Goal: Information Seeking & Learning: Learn about a topic

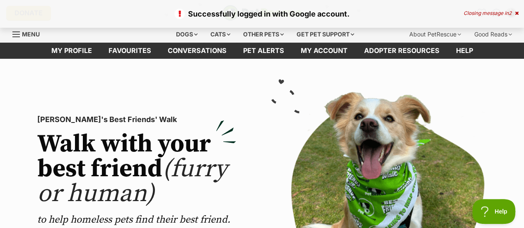
click at [519, 14] on div "Successfully logged in with Google account. Closing message in 2" at bounding box center [262, 14] width 524 height 28
click at [515, 14] on icon at bounding box center [517, 13] width 4 height 5
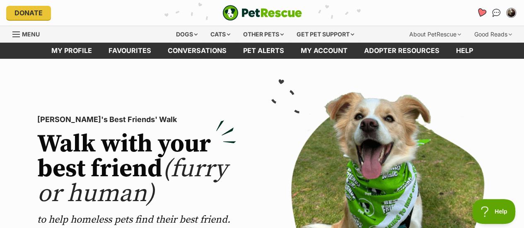
click at [483, 15] on icon "Favourites" at bounding box center [481, 13] width 10 height 10
click at [178, 36] on div "Dogs" at bounding box center [186, 34] width 33 height 17
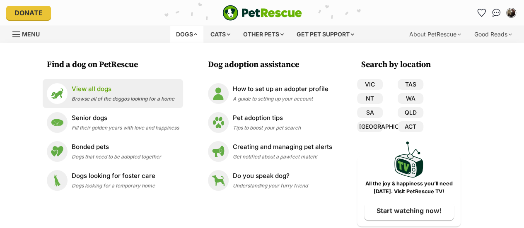
click at [151, 89] on p "View all dogs" at bounding box center [123, 90] width 103 height 10
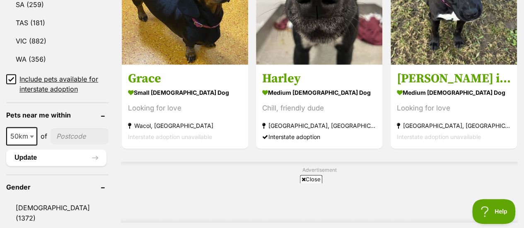
click at [21, 131] on span "50km" at bounding box center [21, 137] width 29 height 12
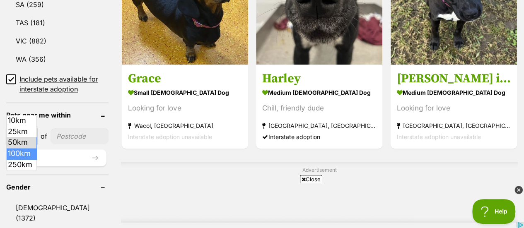
select select "100"
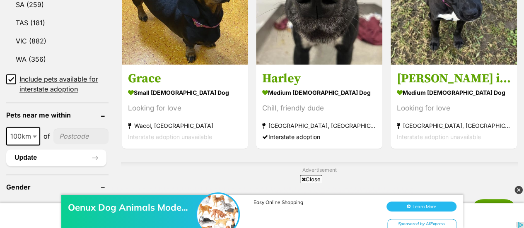
click at [75, 128] on input"] "postcode" at bounding box center [80, 136] width 55 height 16
type input"] "3691"
click at [71, 150] on button "Update" at bounding box center [56, 158] width 100 height 17
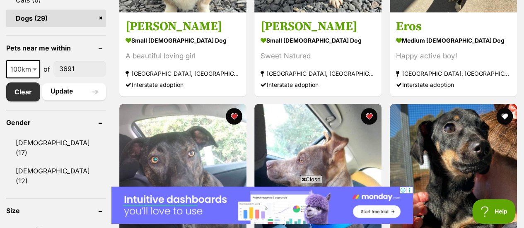
scroll to position [383, 0]
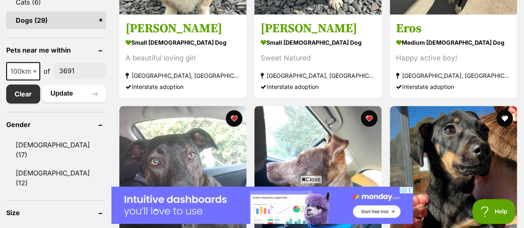
click at [22, 75] on span "100km" at bounding box center [23, 71] width 32 height 12
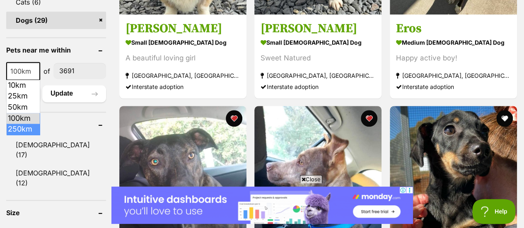
select select "250"
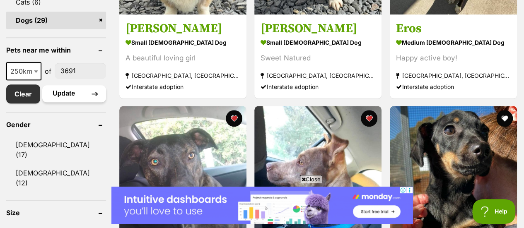
click at [60, 93] on button "Update" at bounding box center [74, 93] width 64 height 17
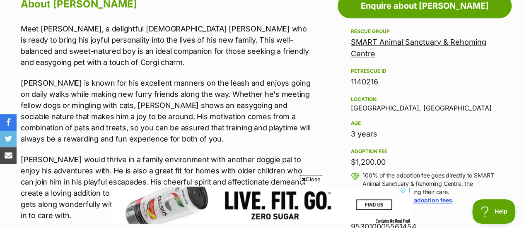
scroll to position [476, 0]
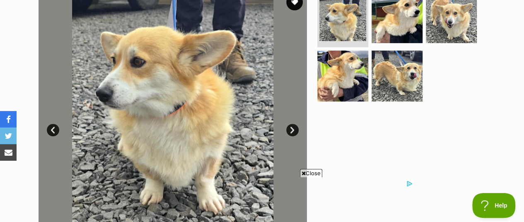
scroll to position [173, 0]
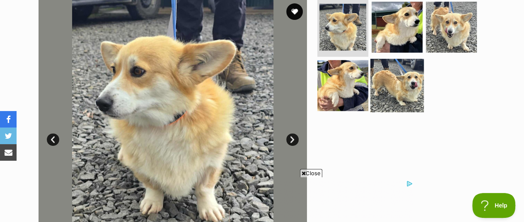
click at [410, 89] on img at bounding box center [396, 85] width 53 height 53
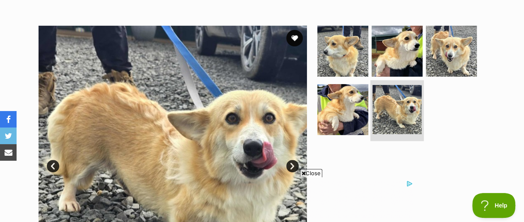
scroll to position [144, 0]
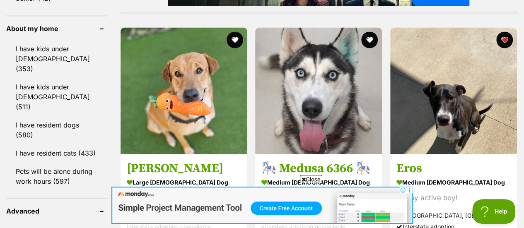
scroll to position [761, 0]
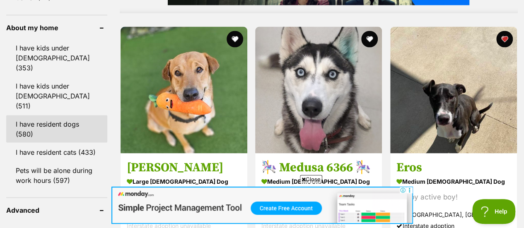
click at [60, 115] on link "I have resident dogs (580)" at bounding box center [56, 128] width 101 height 27
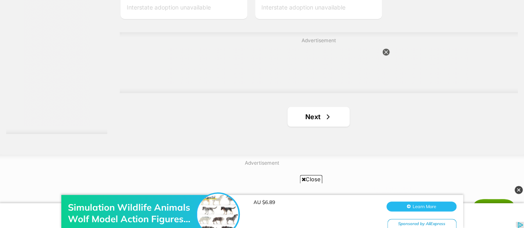
scroll to position [1980, 0]
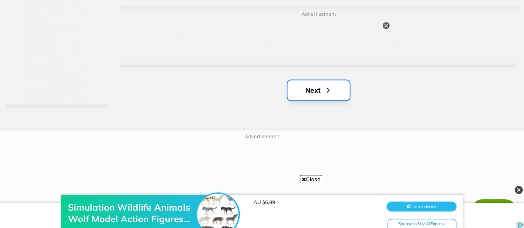
click at [306, 93] on link "Next" at bounding box center [319, 90] width 62 height 20
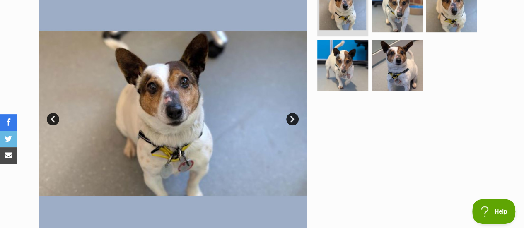
scroll to position [6, 0]
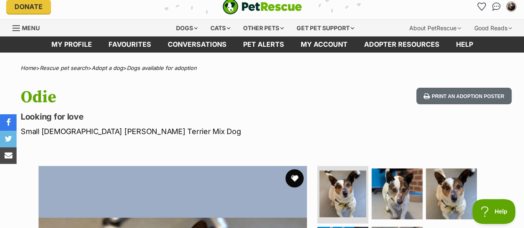
click at [296, 177] on button "favourite" at bounding box center [294, 178] width 18 height 18
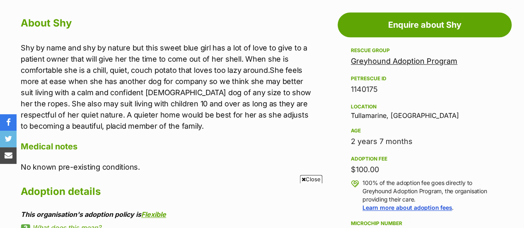
click at [375, 61] on link "Greyhound Adoption Program" at bounding box center [404, 61] width 106 height 9
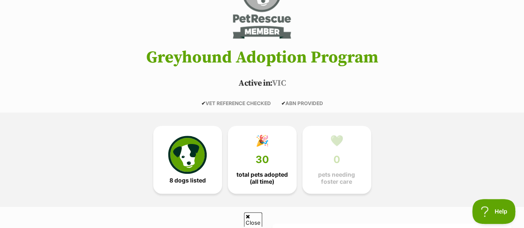
scroll to position [132, 0]
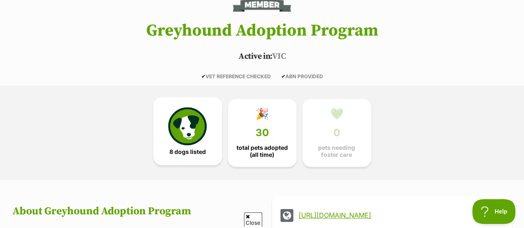
click at [178, 137] on img at bounding box center [187, 126] width 38 height 38
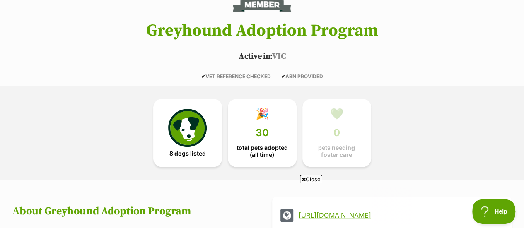
scroll to position [0, 0]
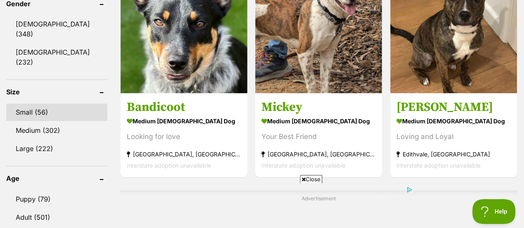
scroll to position [522, 0]
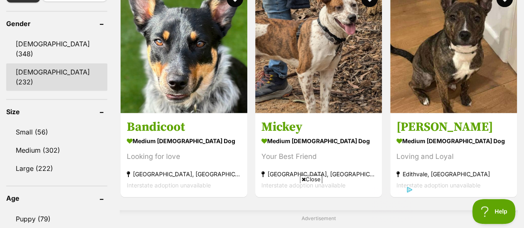
click at [36, 63] on link "Female (232)" at bounding box center [56, 76] width 101 height 27
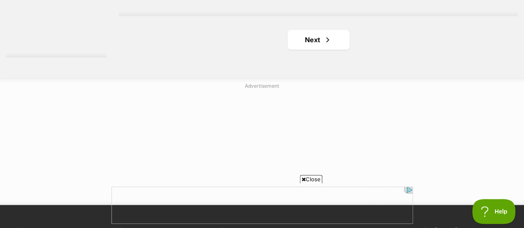
scroll to position [2070, 0]
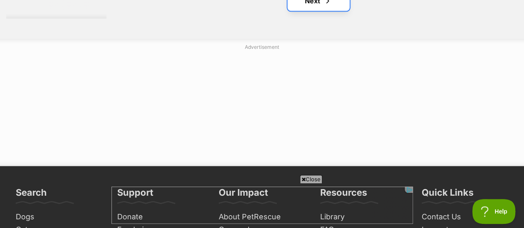
click at [312, 10] on link "Next" at bounding box center [319, 1] width 62 height 20
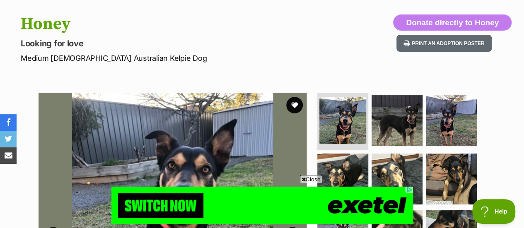
scroll to position [75, 0]
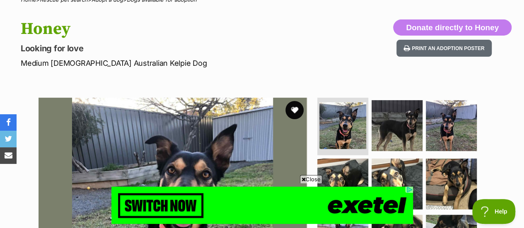
click at [288, 109] on button "favourite" at bounding box center [294, 110] width 18 height 18
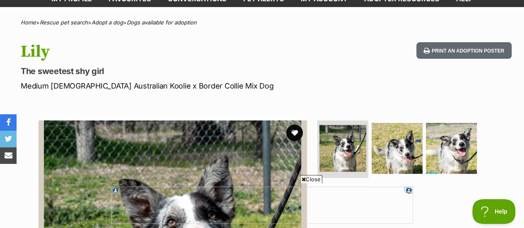
scroll to position [38, 0]
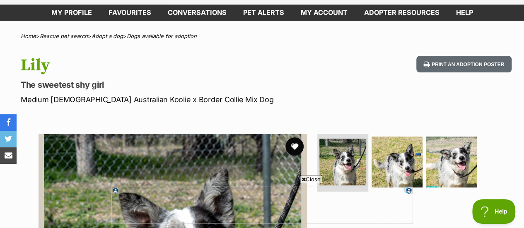
click at [295, 147] on button "favourite" at bounding box center [294, 147] width 18 height 18
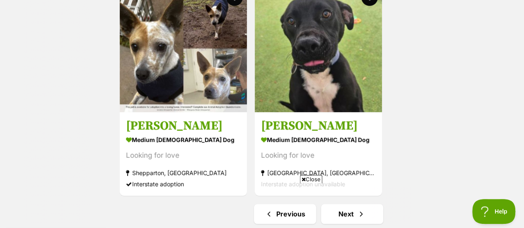
scroll to position [1924, 0]
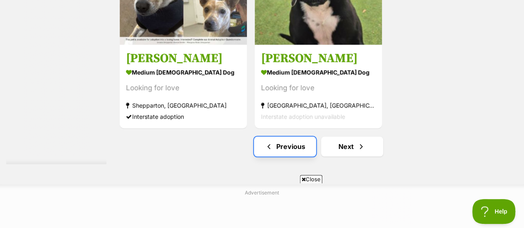
click at [284, 149] on link "Previous" at bounding box center [285, 147] width 62 height 20
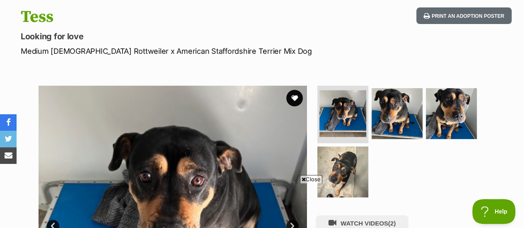
scroll to position [80, 0]
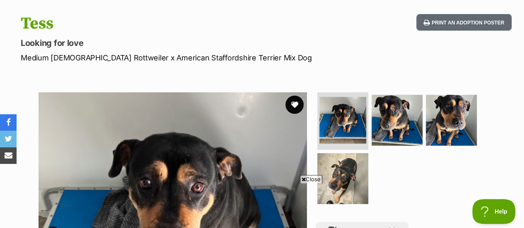
click at [294, 101] on button "favourite" at bounding box center [294, 105] width 18 height 18
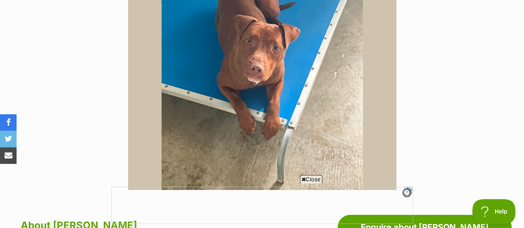
scroll to position [75, 0]
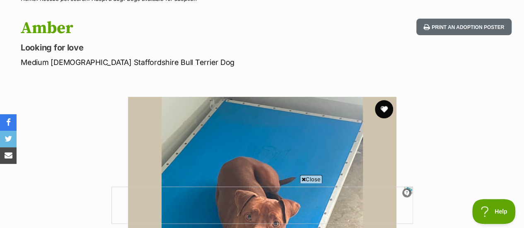
click at [382, 104] on button "favourite" at bounding box center [384, 109] width 18 height 18
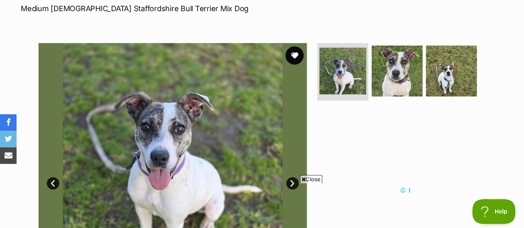
click at [295, 55] on button "favourite" at bounding box center [294, 55] width 18 height 18
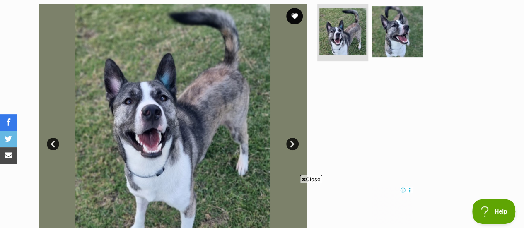
scroll to position [154, 0]
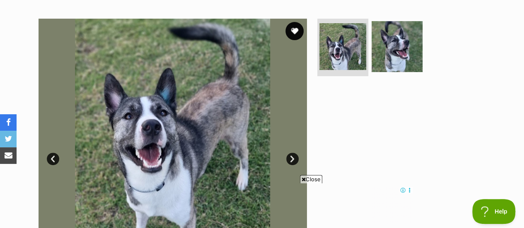
click at [293, 28] on button "favourite" at bounding box center [294, 31] width 18 height 18
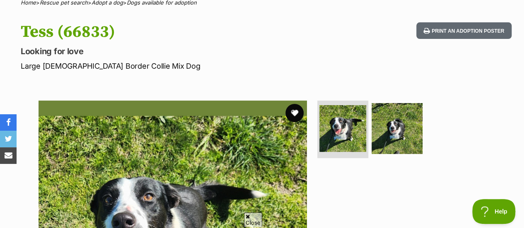
click at [294, 116] on button "favourite" at bounding box center [294, 113] width 18 height 18
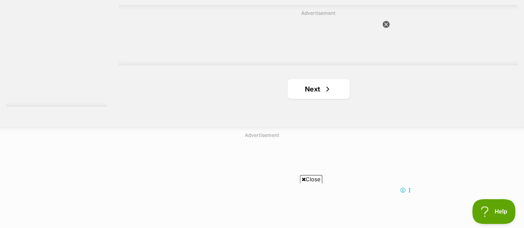
scroll to position [1978, 0]
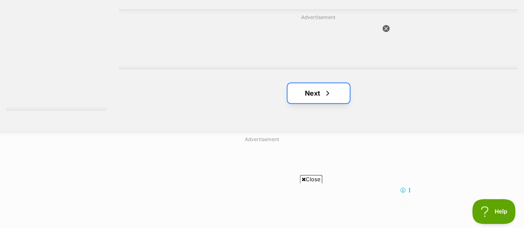
click at [313, 95] on link "Next" at bounding box center [319, 93] width 62 height 20
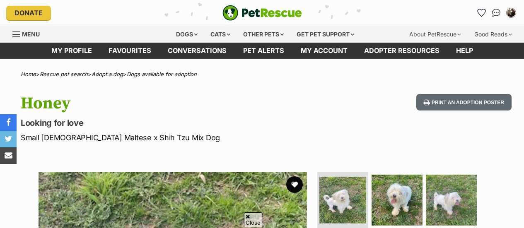
scroll to position [129, 0]
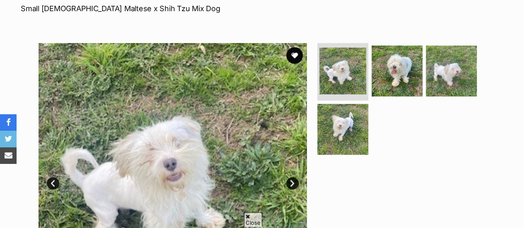
click at [389, 80] on img at bounding box center [397, 71] width 51 height 51
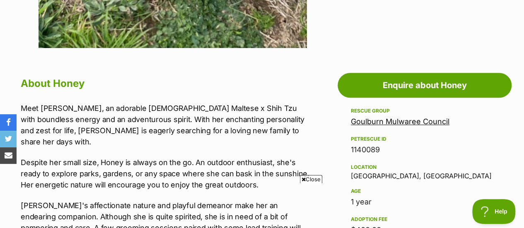
scroll to position [0, 0]
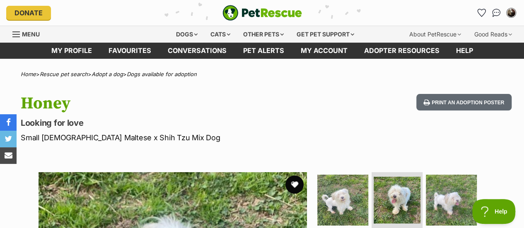
click button "favourite"
click div "Cats"
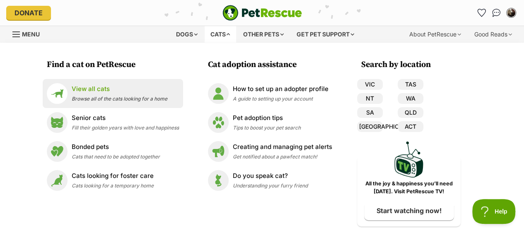
click div "View all cats Browse all of the cats looking for a home"
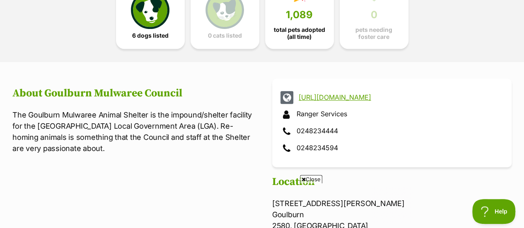
scroll to position [260, 0]
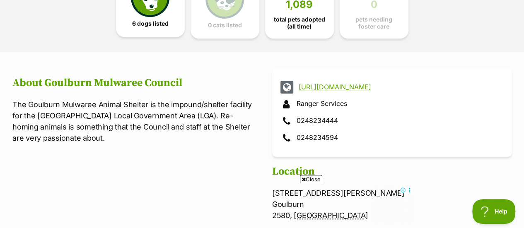
click at [136, 23] on span "6 dogs listed" at bounding box center [150, 23] width 36 height 7
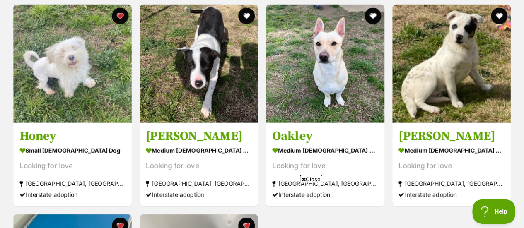
scroll to position [855, 0]
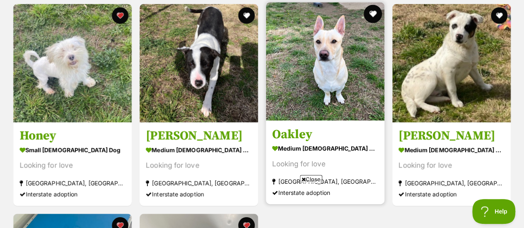
click at [372, 17] on button "favourite" at bounding box center [373, 14] width 18 height 18
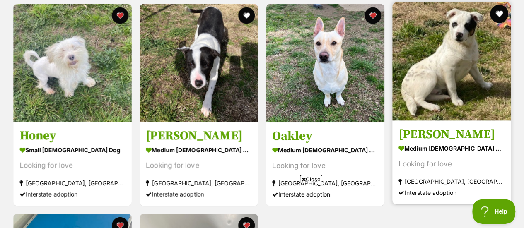
click at [501, 13] on button "favourite" at bounding box center [499, 14] width 18 height 18
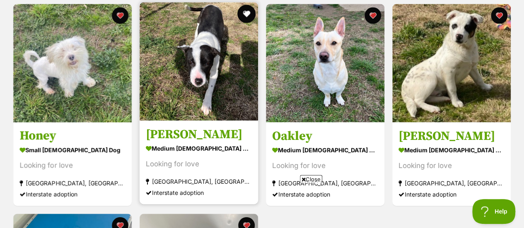
click at [247, 16] on button "favourite" at bounding box center [246, 14] width 18 height 18
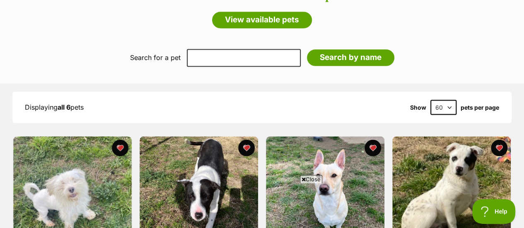
scroll to position [717, 0]
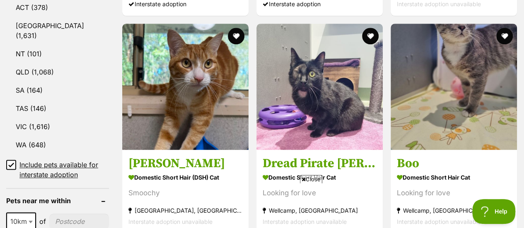
scroll to position [575, 0]
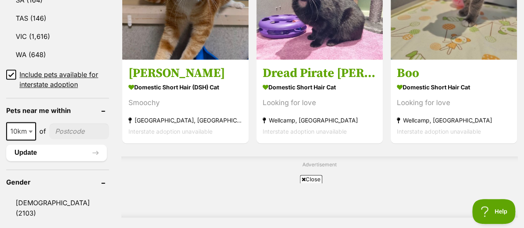
click at [24, 126] on span "10km" at bounding box center [21, 132] width 28 height 12
select select "250"
click at [65, 123] on input"] "postcode" at bounding box center [82, 131] width 54 height 16
type input"] "3691"
click at [68, 145] on button "Update" at bounding box center [56, 153] width 101 height 17
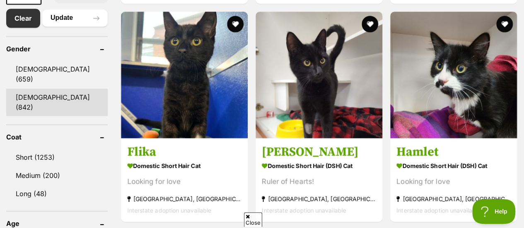
click at [29, 91] on link "Female (842)" at bounding box center [57, 102] width 102 height 27
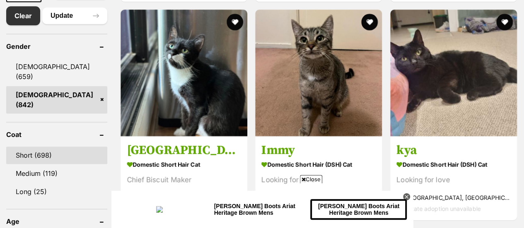
click at [42, 147] on link "Short (698)" at bounding box center [56, 155] width 101 height 17
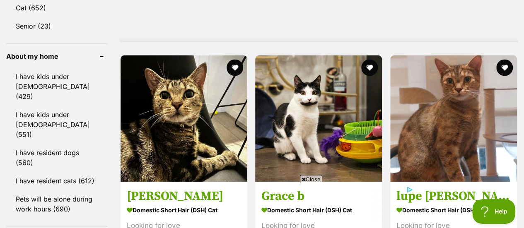
scroll to position [753, 0]
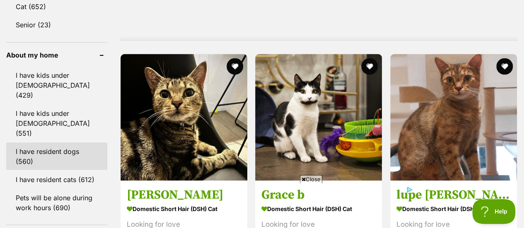
click at [41, 143] on link "I have resident dogs (560)" at bounding box center [56, 156] width 101 height 27
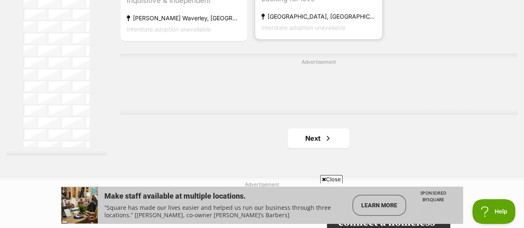
scroll to position [1933, 0]
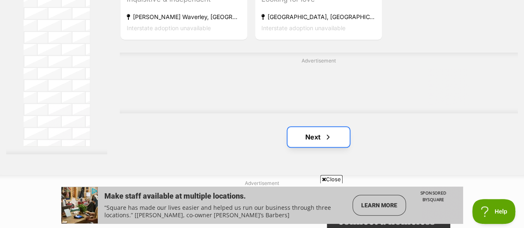
click at [314, 144] on link "Next" at bounding box center [319, 137] width 62 height 20
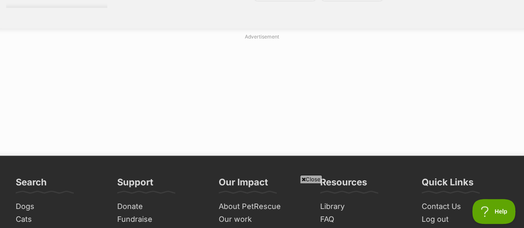
scroll to position [2021, 0]
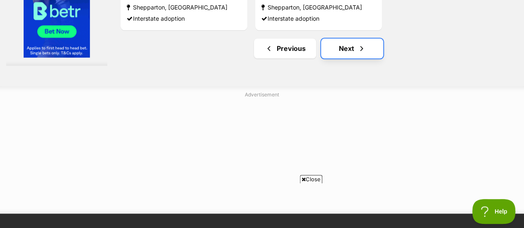
click at [346, 49] on link "Next" at bounding box center [352, 49] width 62 height 20
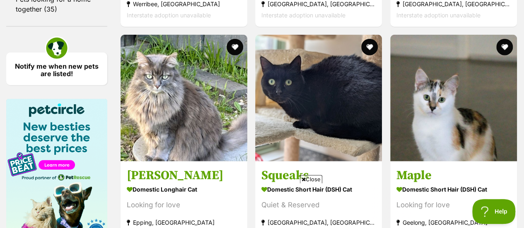
scroll to position [1066, 0]
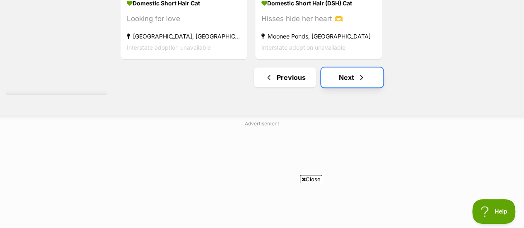
click at [366, 87] on link "Next" at bounding box center [352, 78] width 62 height 20
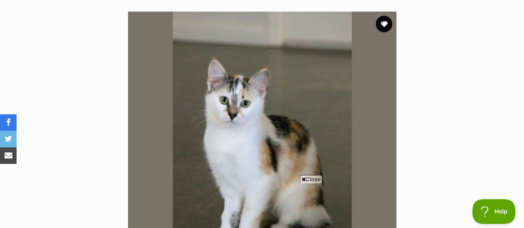
scroll to position [152, 0]
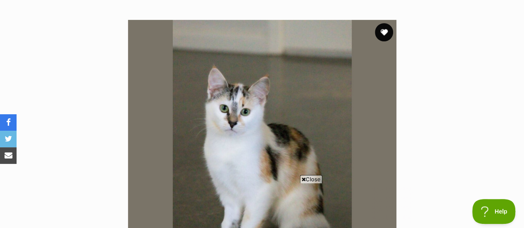
click at [382, 33] on button "favourite" at bounding box center [384, 32] width 18 height 18
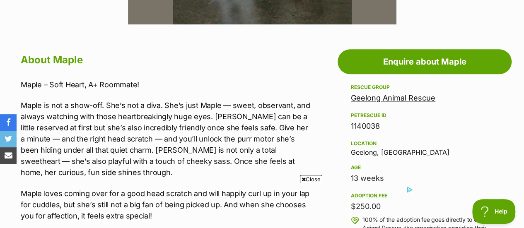
scroll to position [429, 0]
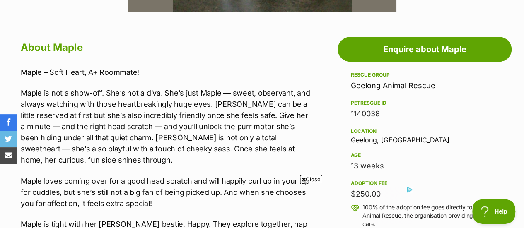
click at [389, 90] on div "Geelong Animal Rescue" at bounding box center [424, 86] width 147 height 12
click at [385, 85] on link "Geelong Animal Rescue" at bounding box center [393, 85] width 85 height 9
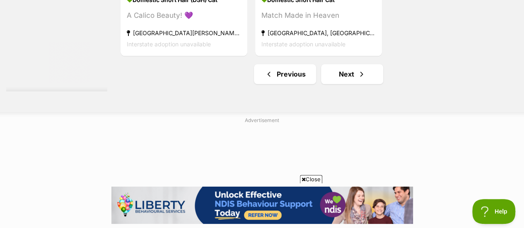
scroll to position [1995, 0]
click at [339, 85] on link "Next" at bounding box center [352, 75] width 62 height 20
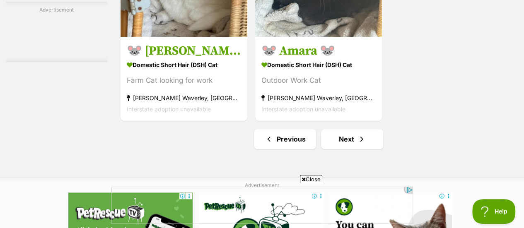
scroll to position [1946, 0]
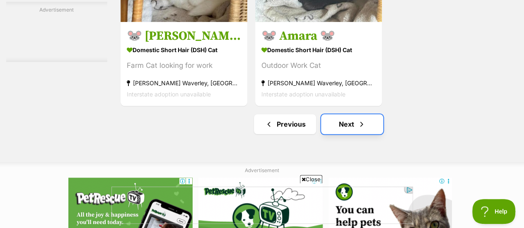
click at [342, 128] on link "Next" at bounding box center [352, 124] width 62 height 20
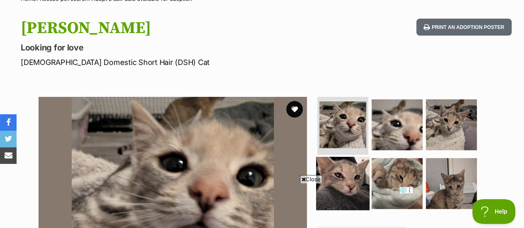
scroll to position [66, 0]
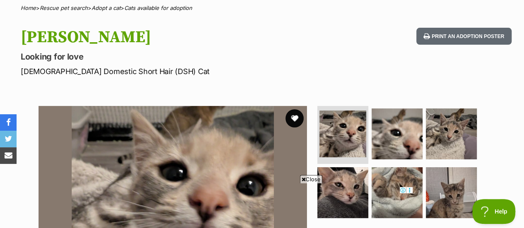
click at [294, 121] on button "favourite" at bounding box center [294, 118] width 18 height 18
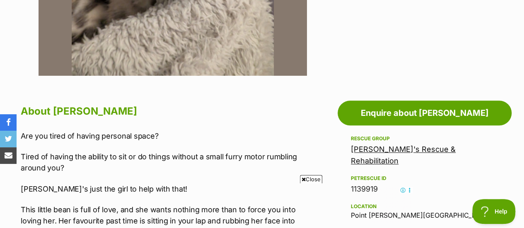
scroll to position [365, 0]
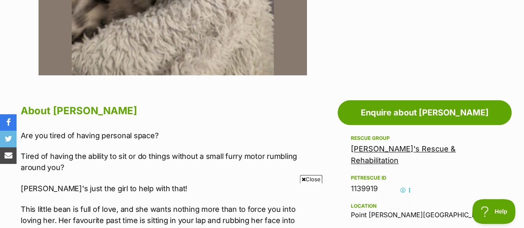
click at [370, 147] on link "[PERSON_NAME]'s Rescue & Rehabilitation" at bounding box center [403, 155] width 105 height 20
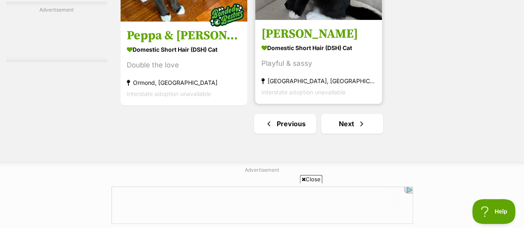
scroll to position [2071, 0]
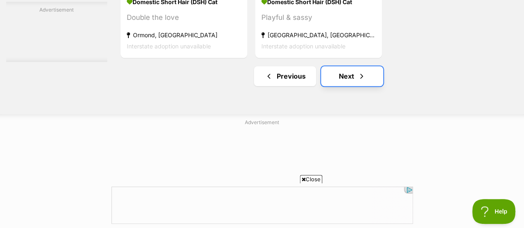
click at [348, 74] on link "Next" at bounding box center [352, 76] width 62 height 20
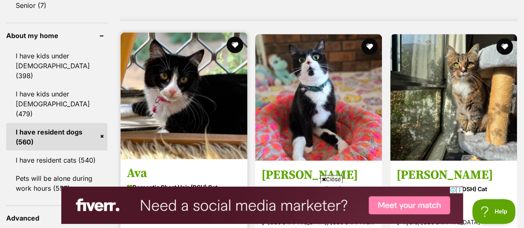
scroll to position [772, 0]
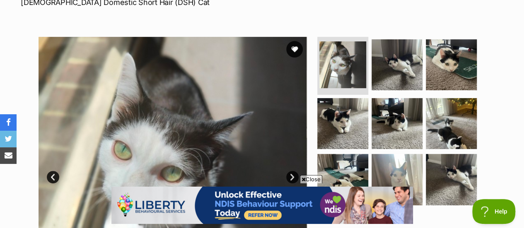
scroll to position [136, 0]
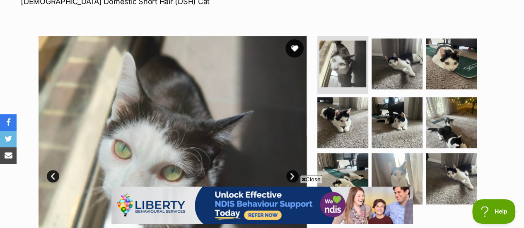
click at [294, 45] on button "favourite" at bounding box center [294, 48] width 18 height 18
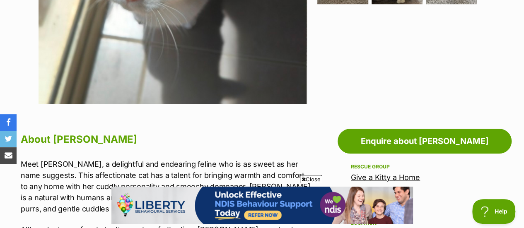
scroll to position [354, 0]
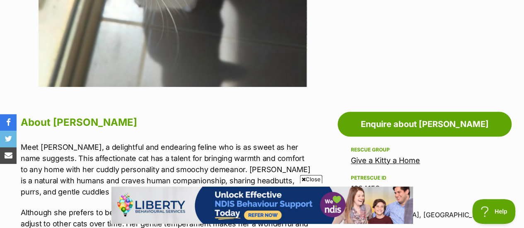
click at [354, 162] on link "Give a Kitty a Home" at bounding box center [385, 160] width 69 height 9
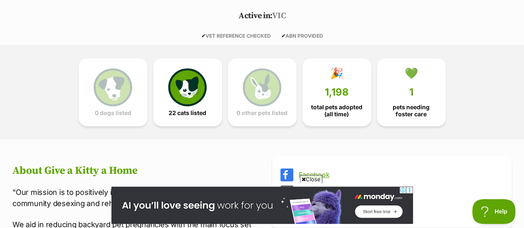
scroll to position [187, 0]
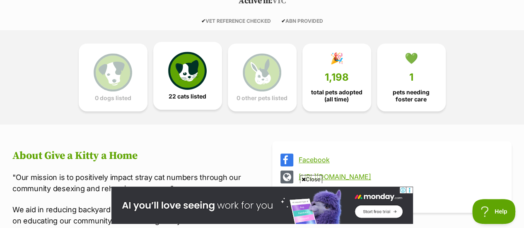
click at [205, 86] on img at bounding box center [187, 71] width 38 height 38
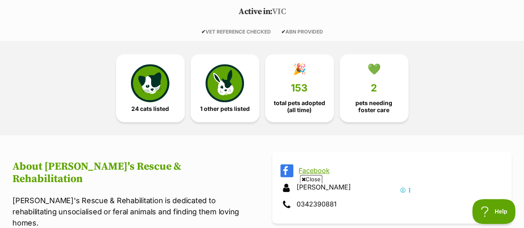
scroll to position [177, 0]
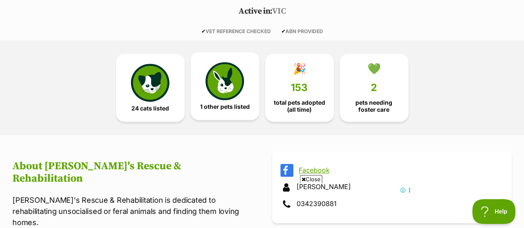
click at [207, 87] on img at bounding box center [225, 81] width 38 height 38
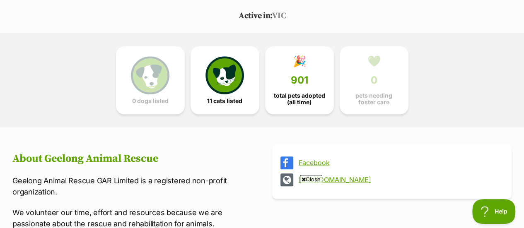
scroll to position [174, 0]
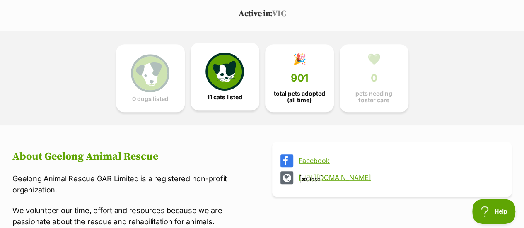
click at [225, 80] on img at bounding box center [225, 72] width 38 height 38
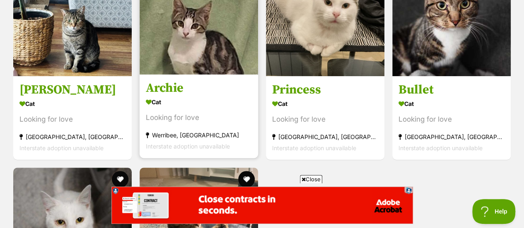
scroll to position [1863, 0]
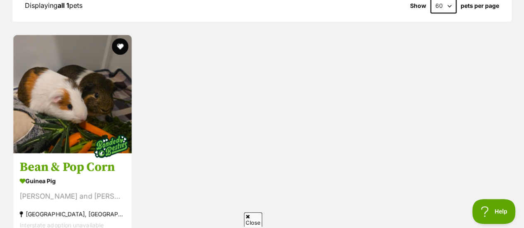
scroll to position [684, 0]
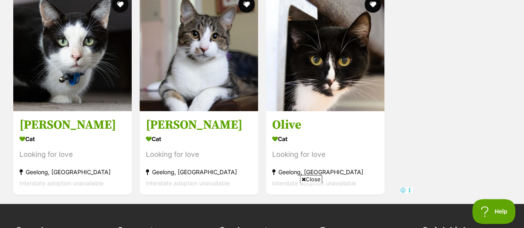
scroll to position [1148, 0]
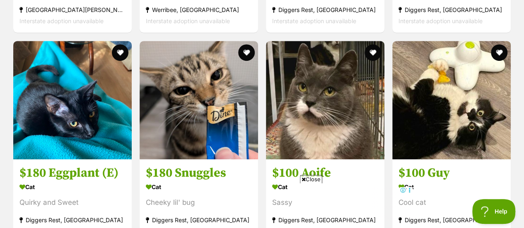
scroll to position [1707, 0]
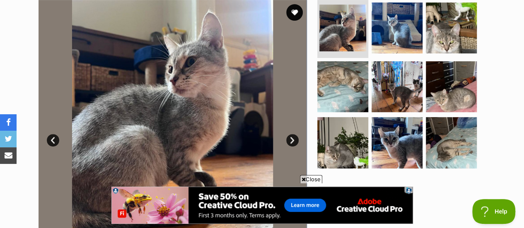
scroll to position [96, 0]
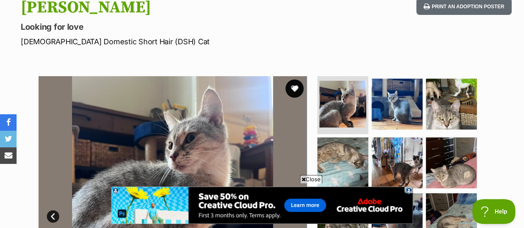
click at [298, 90] on button "favourite" at bounding box center [294, 89] width 18 height 18
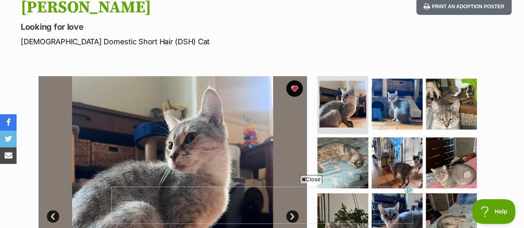
scroll to position [0, 0]
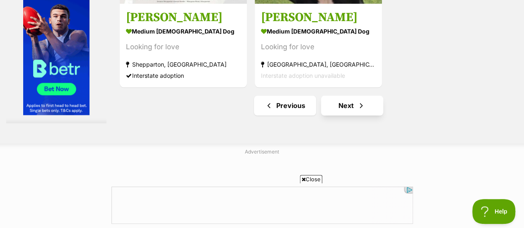
scroll to position [1964, 0]
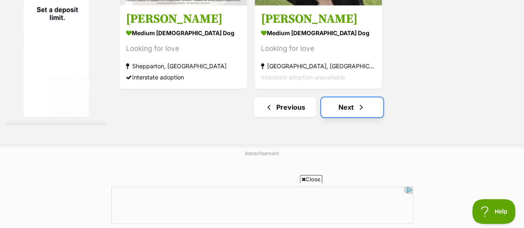
click at [349, 108] on link "Next" at bounding box center [352, 107] width 62 height 20
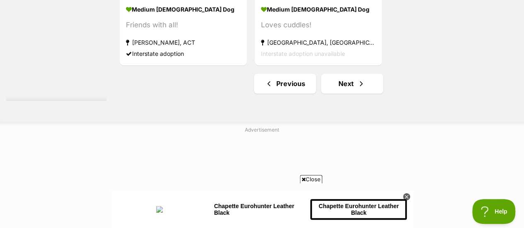
scroll to position [2065, 0]
click at [341, 89] on link "Next" at bounding box center [352, 83] width 62 height 20
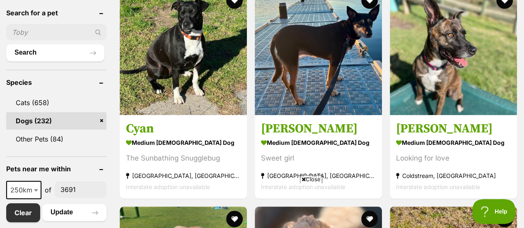
scroll to position [304, 0]
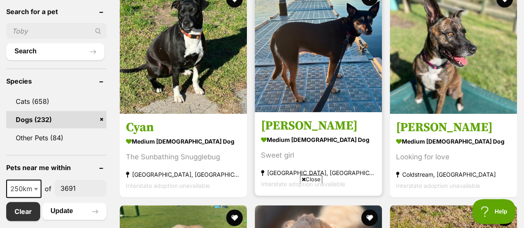
click at [290, 99] on img at bounding box center [318, 48] width 127 height 127
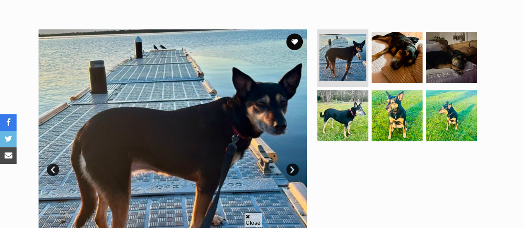
scroll to position [144, 0]
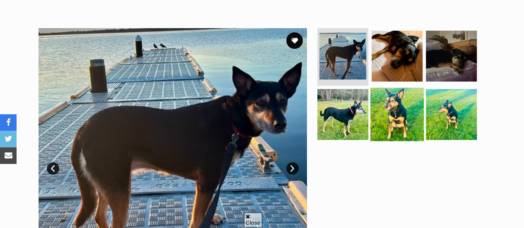
click at [400, 112] on img at bounding box center [396, 114] width 53 height 53
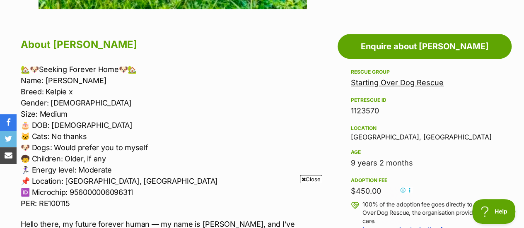
scroll to position [0, 0]
